Goal: Information Seeking & Learning: Learn about a topic

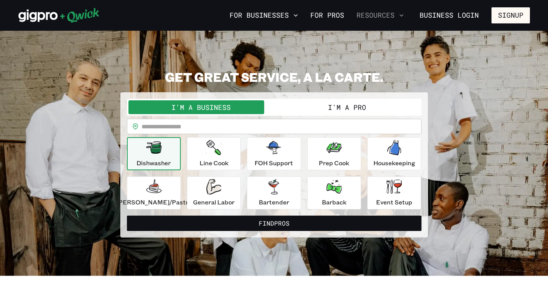
click at [370, 13] on button "Resources" at bounding box center [380, 15] width 53 height 13
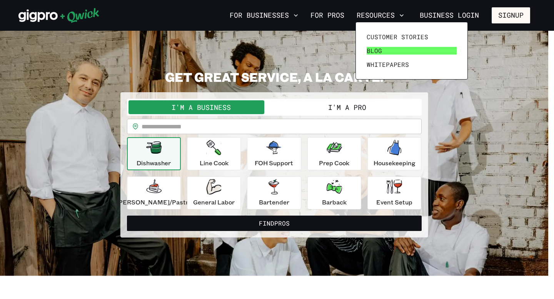
click at [376, 52] on span "Blog" at bounding box center [374, 51] width 15 height 8
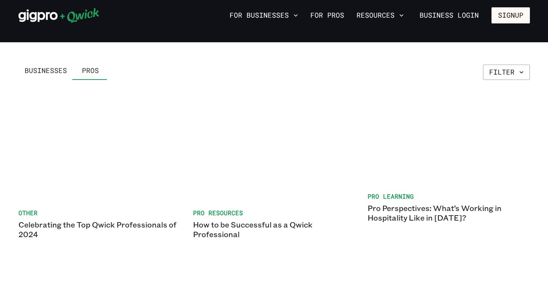
scroll to position [107, 0]
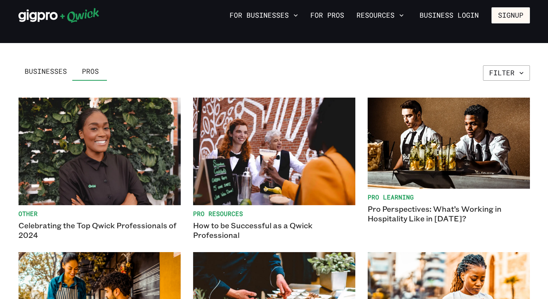
click at [58, 71] on span "Businesses" at bounding box center [46, 71] width 42 height 8
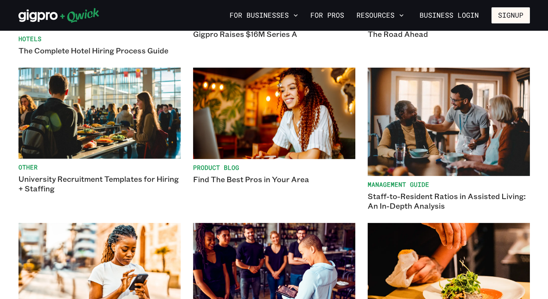
scroll to position [593, 0]
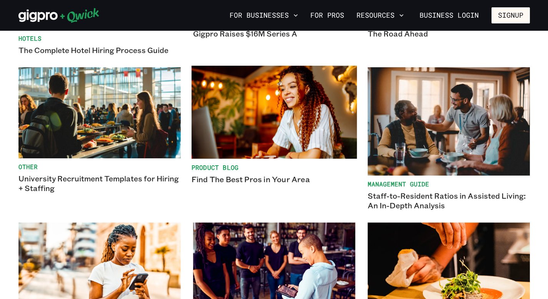
click at [231, 185] on link "Product Blog Find The Best Pros in Your Area" at bounding box center [273, 139] width 165 height 146
